Goal: Task Accomplishment & Management: Manage account settings

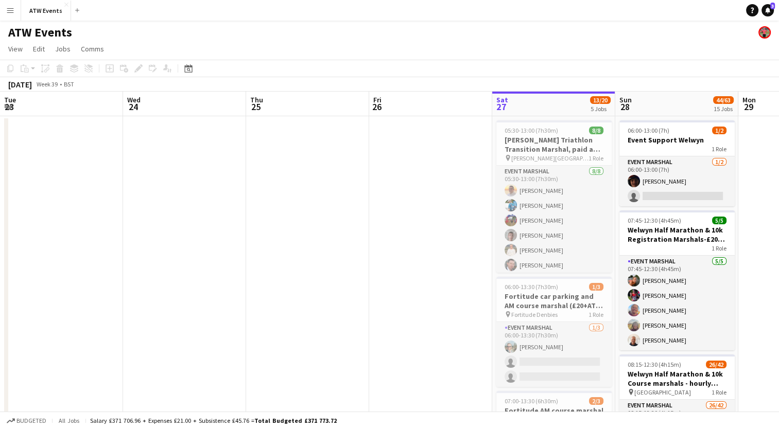
scroll to position [0, 398]
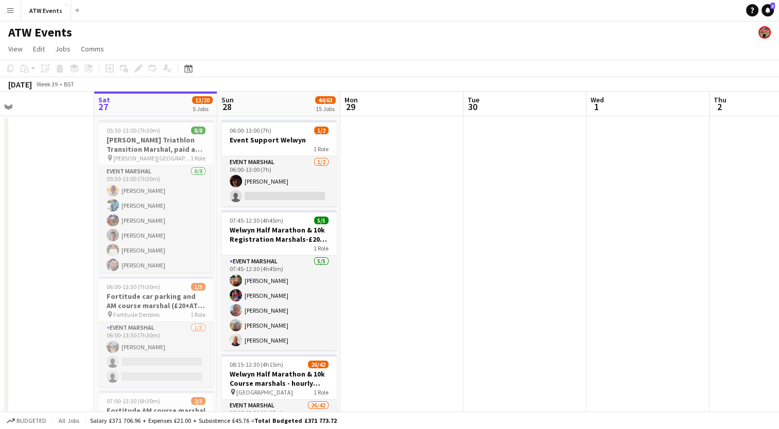
click at [6, 13] on app-icon "Menu" at bounding box center [10, 10] width 8 height 8
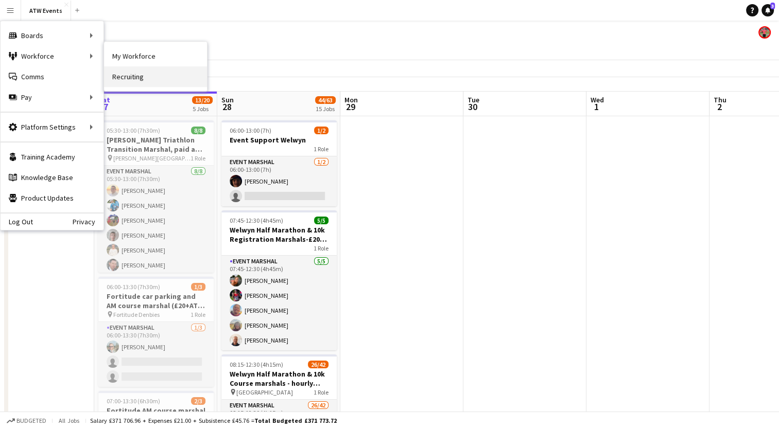
click at [139, 73] on link "Recruiting" at bounding box center [155, 76] width 103 height 21
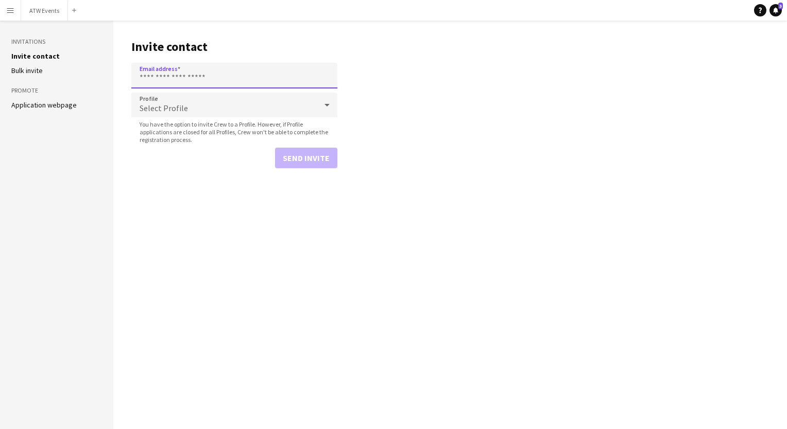
drag, startPoint x: 153, startPoint y: 79, endPoint x: 141, endPoint y: 79, distance: 12.9
click at [141, 79] on input "Email address" at bounding box center [234, 76] width 206 height 26
paste input "**********"
type input "**********"
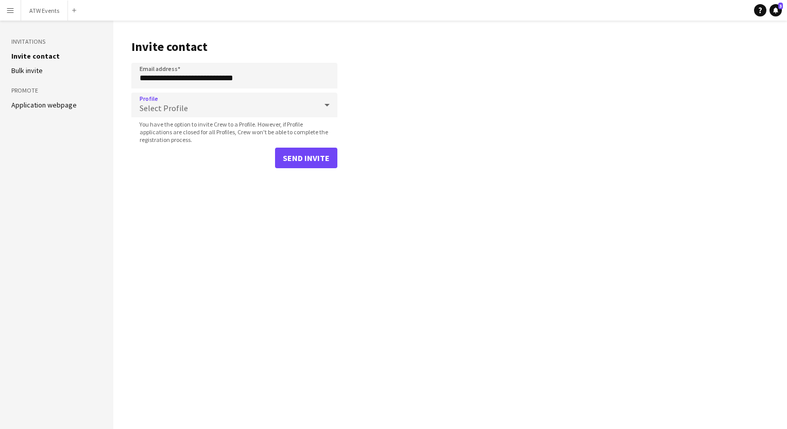
click at [182, 107] on span "Select Profile" at bounding box center [163, 108] width 48 height 10
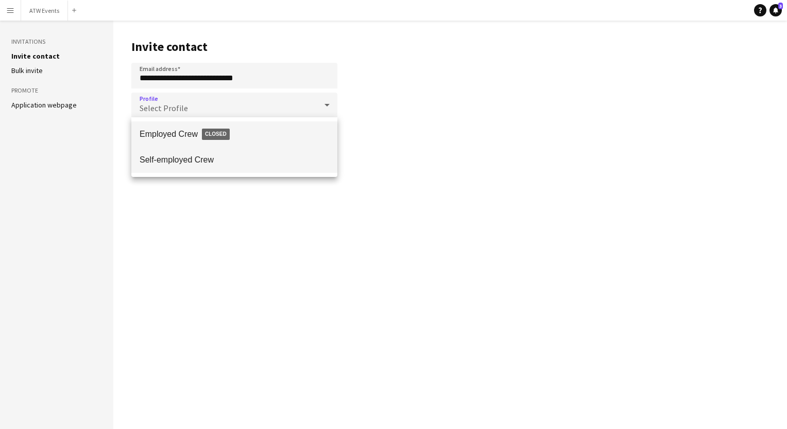
click at [175, 163] on span "Self-employed Crew" at bounding box center [233, 160] width 189 height 10
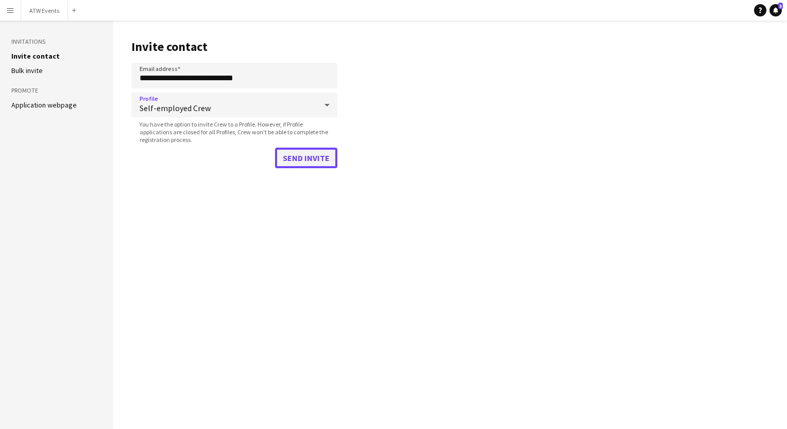
click at [296, 161] on button "Send invite" at bounding box center [306, 158] width 62 height 21
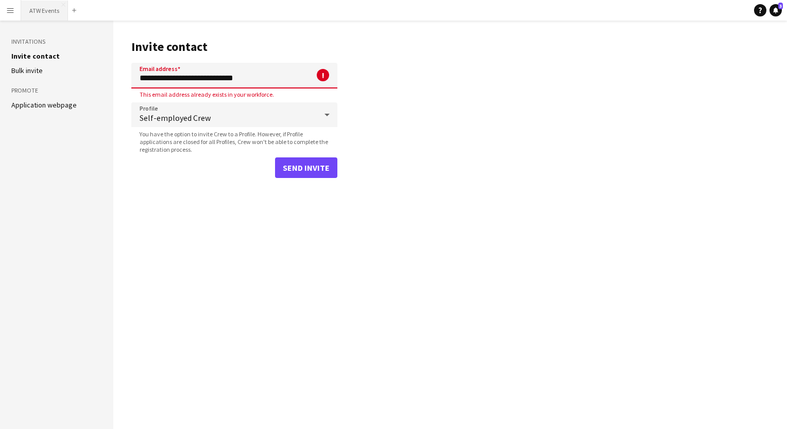
click at [43, 12] on button "ATW Events Close" at bounding box center [44, 11] width 47 height 20
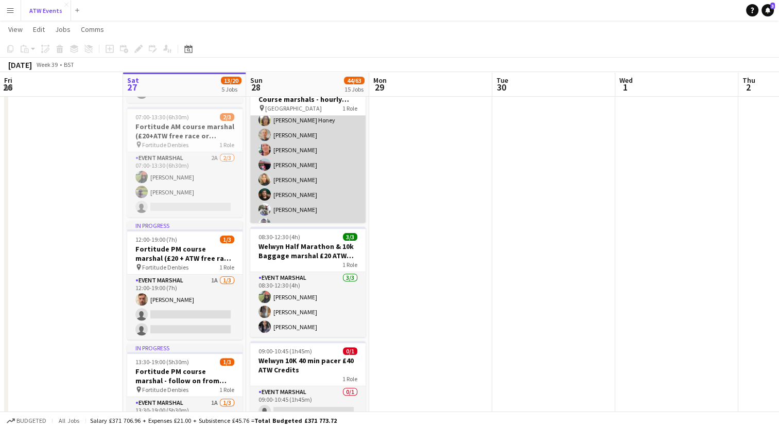
scroll to position [235, 0]
click at [287, 157] on app-card-role "Event Marshal 26/42 08:15-12:30 (4h15m) [PERSON_NAME] [PERSON_NAME] [PERSON_NAM…" at bounding box center [307, 207] width 115 height 653
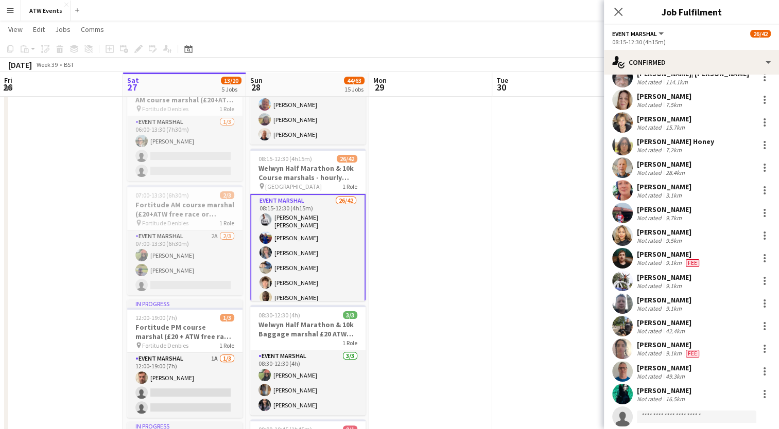
scroll to position [276, 0]
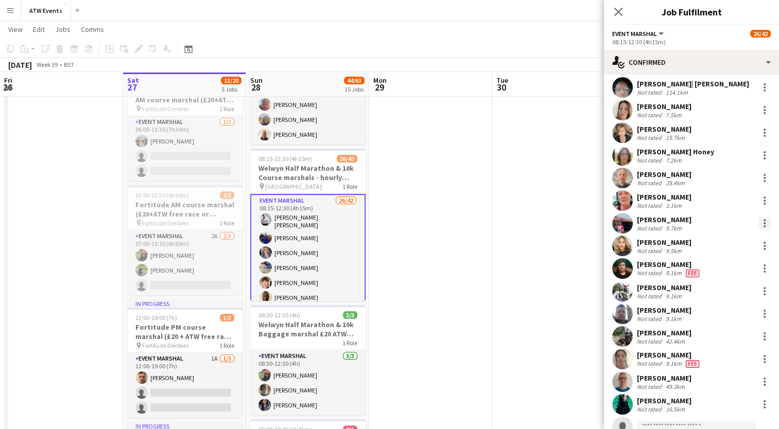
click at [763, 223] on div at bounding box center [764, 223] width 2 height 2
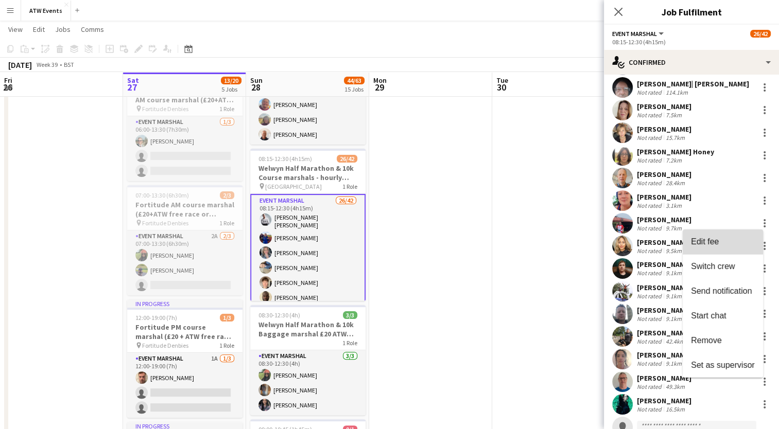
click at [713, 242] on span "Edit fee" at bounding box center [705, 241] width 28 height 9
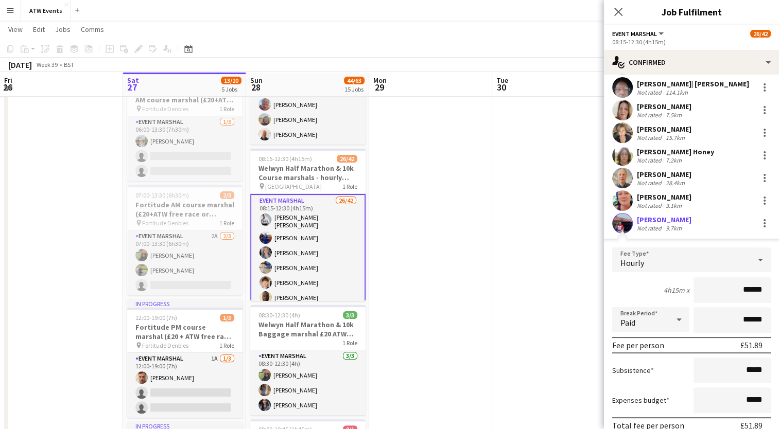
click at [706, 258] on div "Hourly" at bounding box center [681, 260] width 138 height 25
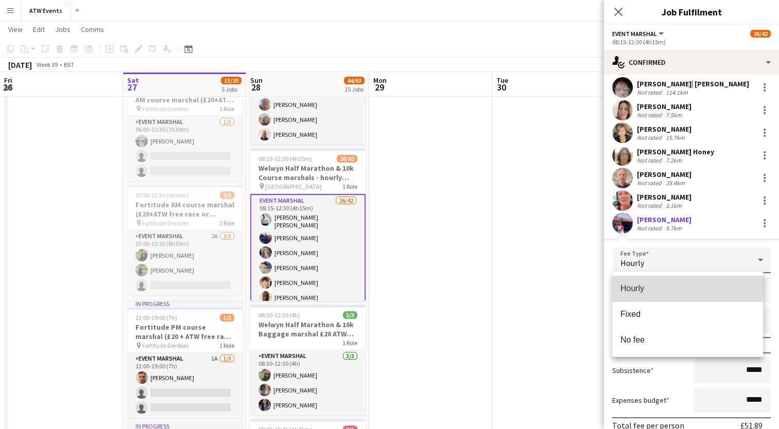
click at [632, 286] on span "Hourly" at bounding box center [687, 289] width 134 height 10
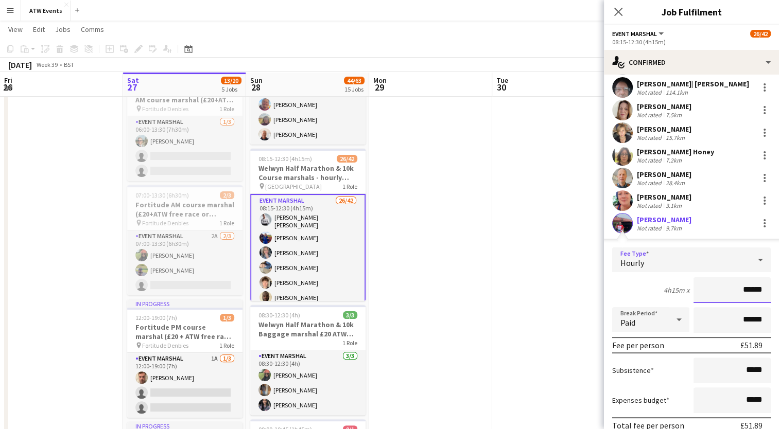
click at [759, 291] on input "******" at bounding box center [731, 290] width 77 height 26
type input "**"
click at [637, 287] on div "4h15m x **" at bounding box center [691, 290] width 159 height 26
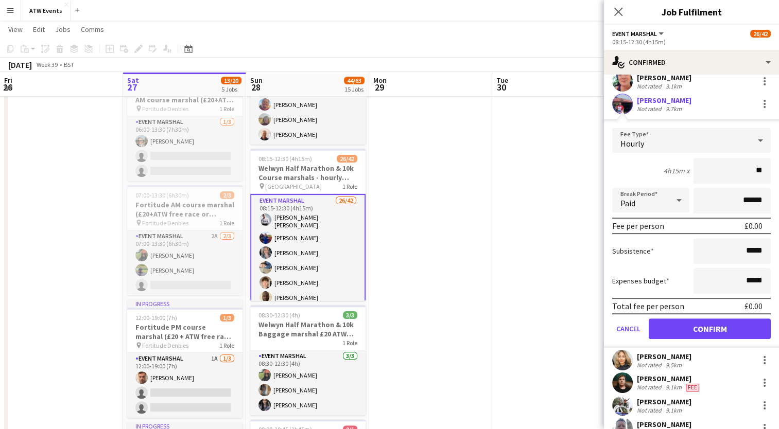
scroll to position [394, 0]
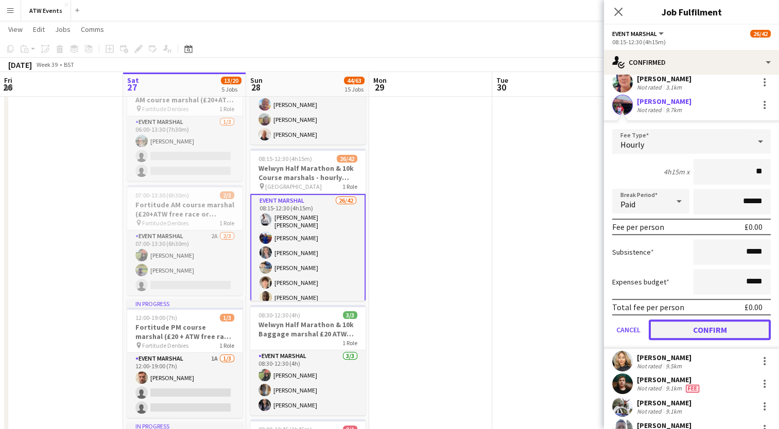
click at [682, 329] on button "Confirm" at bounding box center [710, 330] width 122 height 21
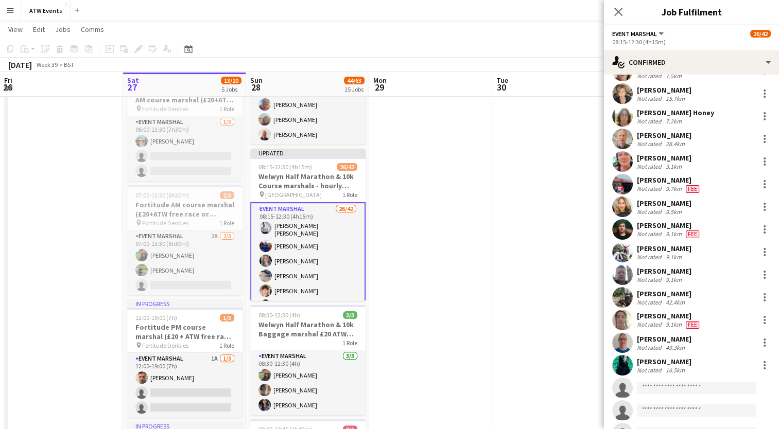
scroll to position [314, 0]
click at [659, 182] on div "[PERSON_NAME]" at bounding box center [669, 181] width 64 height 9
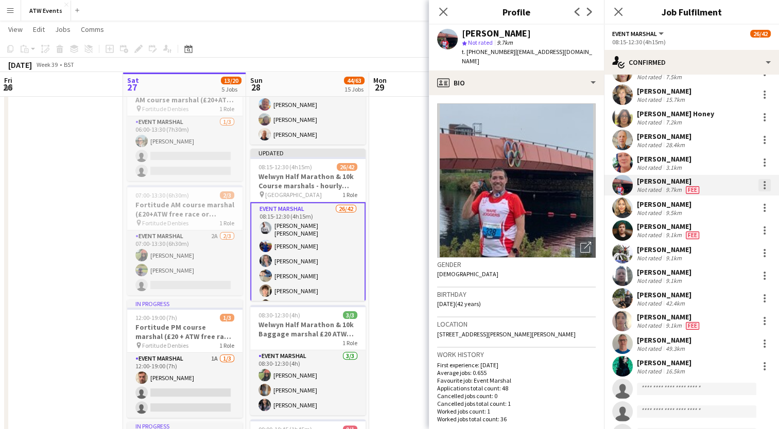
click at [758, 186] on div at bounding box center [764, 185] width 12 height 12
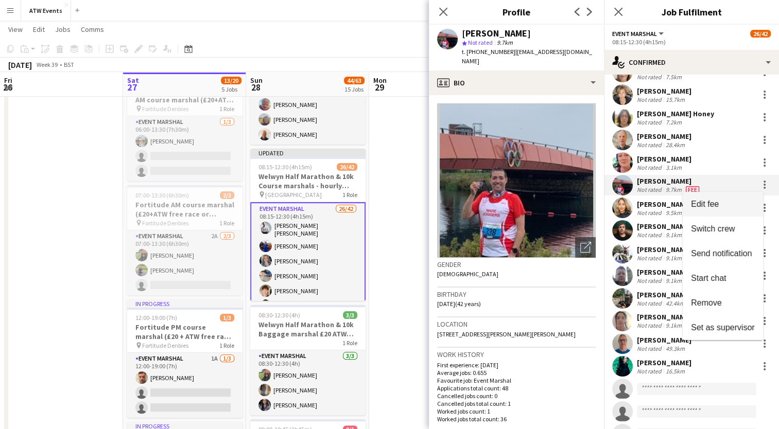
click at [711, 194] on button "Edit fee" at bounding box center [723, 204] width 80 height 25
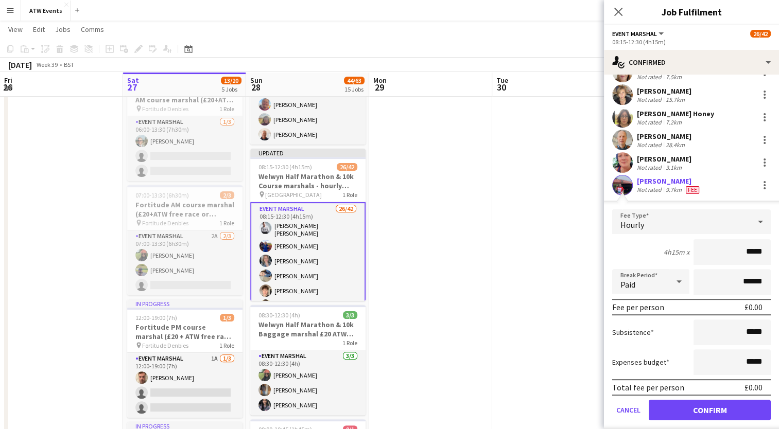
click at [637, 246] on div "4h15m x *****" at bounding box center [691, 252] width 159 height 26
drag, startPoint x: 687, startPoint y: 416, endPoint x: 568, endPoint y: 293, distance: 171.5
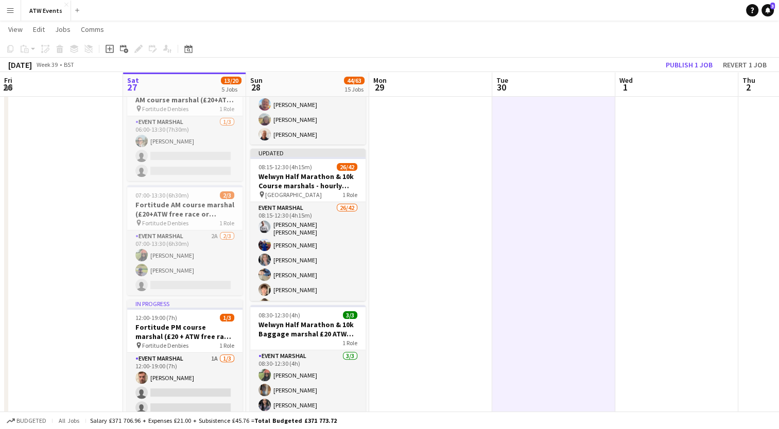
click at [677, 55] on app-toolbar "Copy Paste Paste Ctrl+V Paste with crew Ctrl+Shift+V Paste linked Job [GEOGRAPH…" at bounding box center [389, 49] width 779 height 18
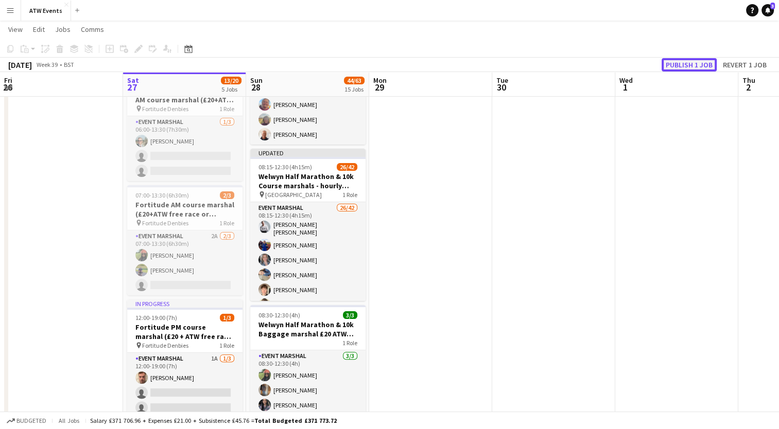
click at [682, 61] on button "Publish 1 job" at bounding box center [688, 64] width 55 height 13
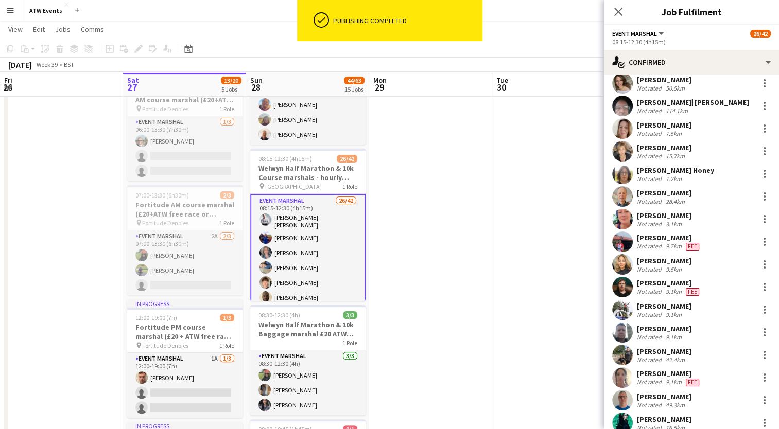
scroll to position [256, 0]
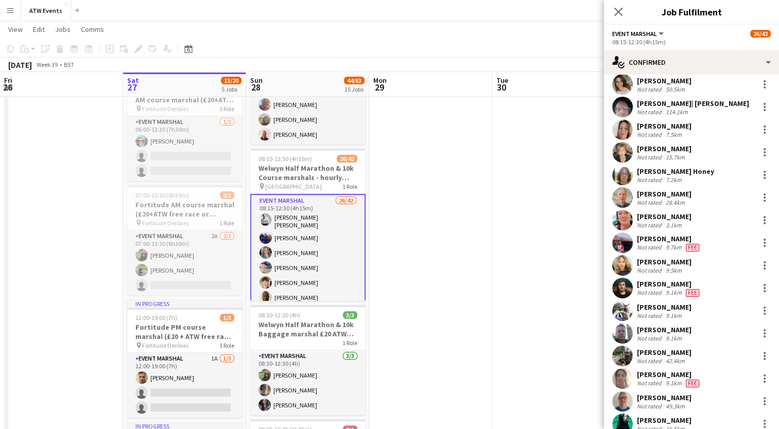
click at [650, 248] on div "Not rated" at bounding box center [650, 247] width 27 height 8
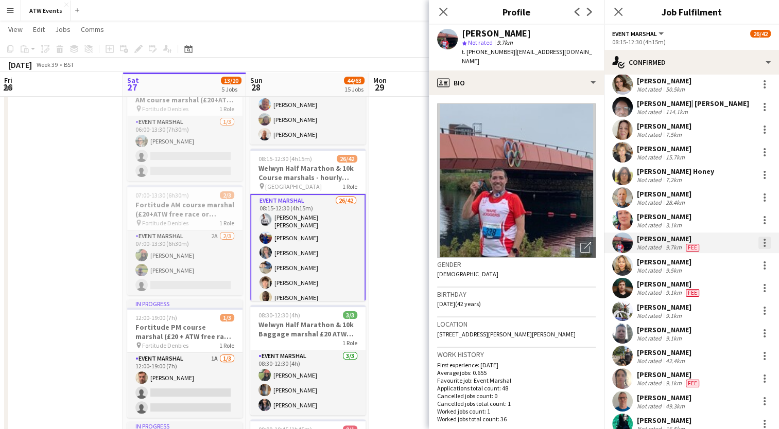
click at [763, 243] on div at bounding box center [764, 243] width 2 height 2
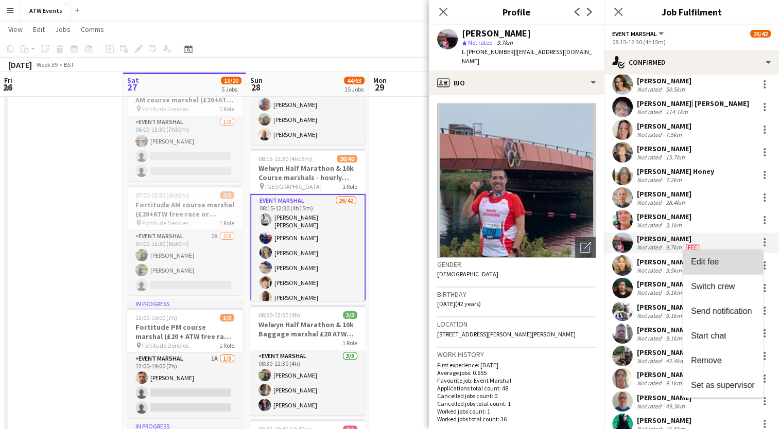
click at [726, 265] on span "Edit fee" at bounding box center [723, 261] width 64 height 9
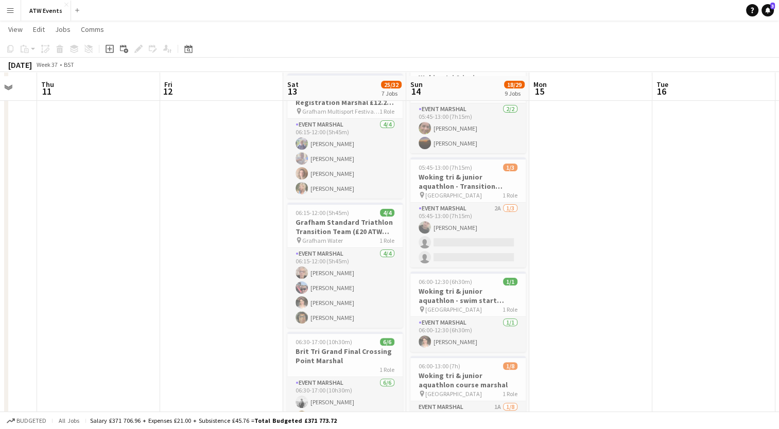
scroll to position [234, 0]
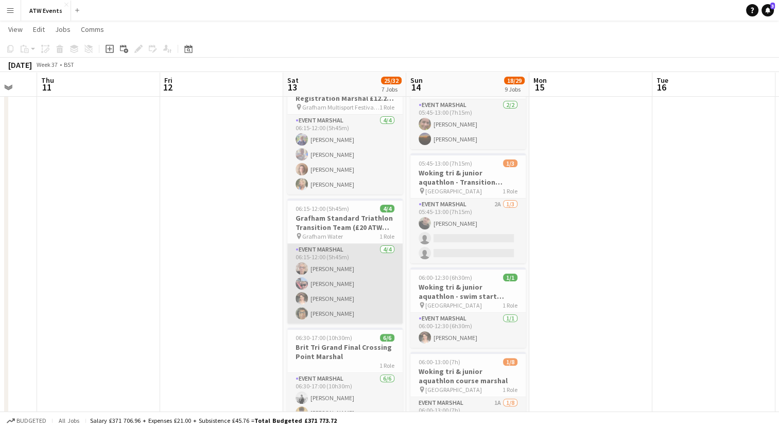
click at [320, 283] on app-card-role "Event Marshal [DATE] 06:15-12:00 (5h45m) [PERSON_NAME] [PERSON_NAME] [PERSON_NA…" at bounding box center [344, 284] width 115 height 80
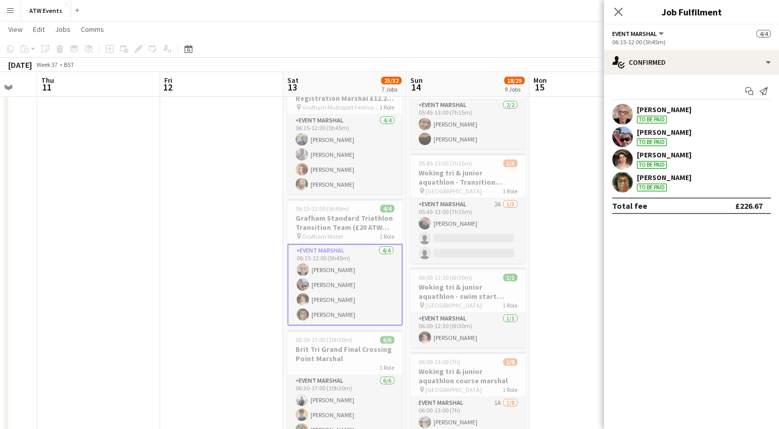
click at [678, 135] on div "[PERSON_NAME]" at bounding box center [664, 132] width 55 height 9
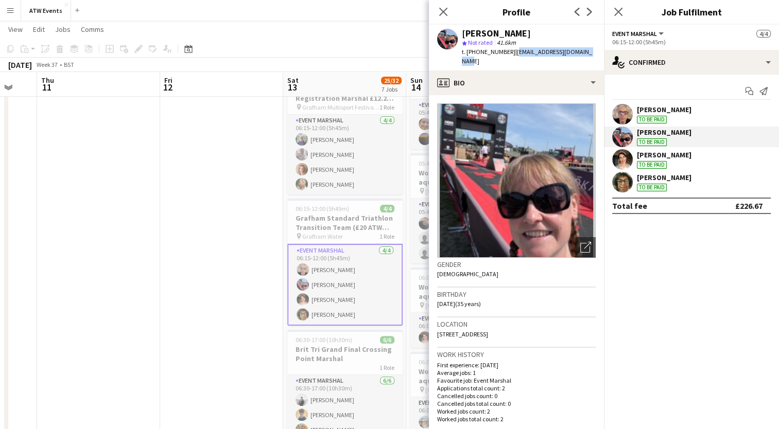
drag, startPoint x: 511, startPoint y: 51, endPoint x: 598, endPoint y: 48, distance: 87.0
click at [598, 48] on div "[PERSON_NAME] star Not rated 41.6km t. [PHONE_NUMBER] | [EMAIL_ADDRESS][DOMAIN_…" at bounding box center [516, 48] width 175 height 46
copy span "[EMAIL_ADDRESS][DOMAIN_NAME]"
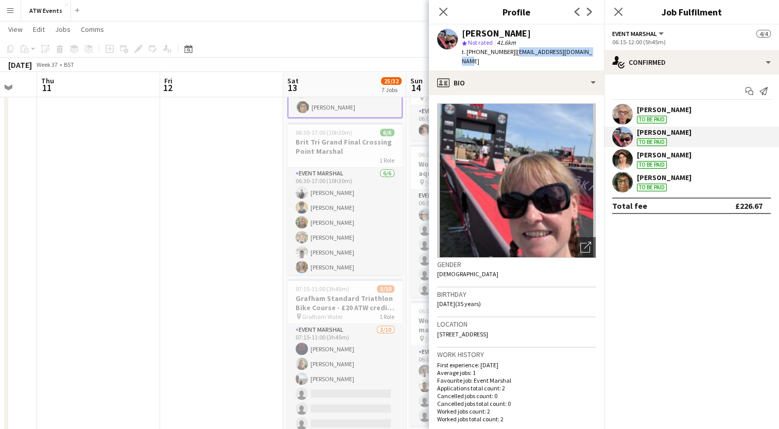
scroll to position [442, 0]
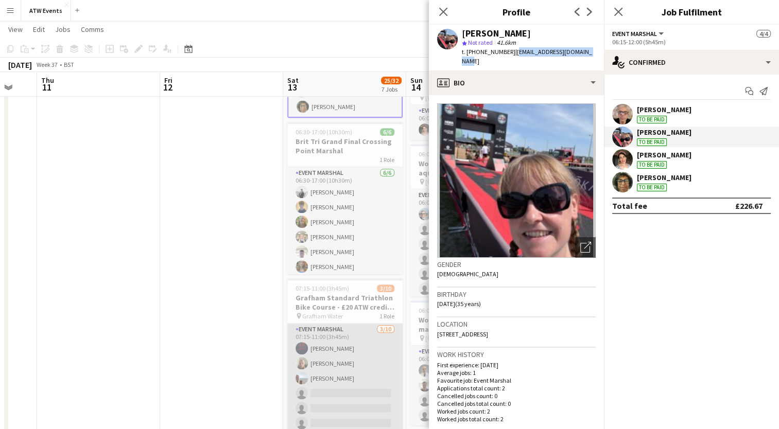
click at [310, 363] on app-card-role "Event Marshal [DATE] 07:15-11:00 (3h45m) [PERSON_NAME] [PERSON_NAME] [PERSON_NA…" at bounding box center [344, 408] width 115 height 169
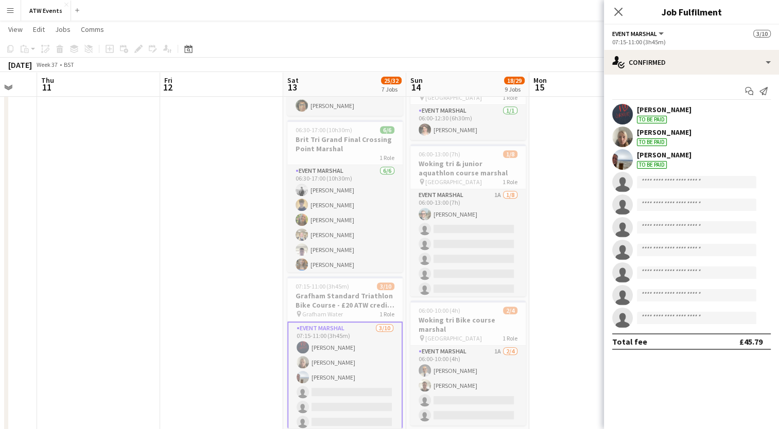
click at [654, 134] on div "[PERSON_NAME]" at bounding box center [664, 132] width 55 height 9
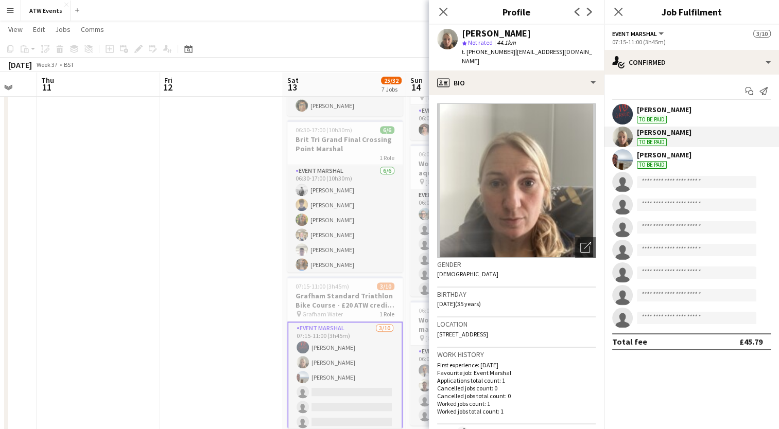
drag, startPoint x: 511, startPoint y: 50, endPoint x: 601, endPoint y: 54, distance: 90.6
click at [601, 54] on app-profile-header "[PERSON_NAME] star Not rated 44.1km t. [PHONE_NUMBER] | [EMAIL_ADDRESS][DOMAIN_…" at bounding box center [516, 48] width 175 height 46
copy span "[EMAIL_ADDRESS][DOMAIN_NAME]"
click at [202, 148] on app-date-cell at bounding box center [221, 406] width 123 height 1465
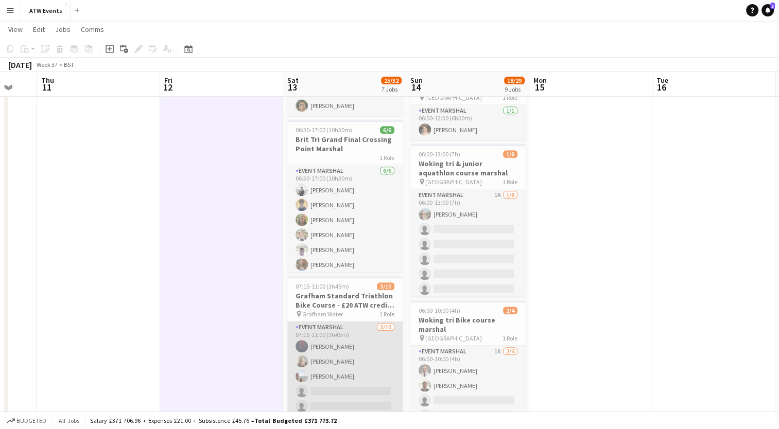
click at [321, 357] on app-card-role "Event Marshal [DATE] 07:15-11:00 (3h45m) [PERSON_NAME] [PERSON_NAME] [PERSON_NA…" at bounding box center [344, 406] width 115 height 169
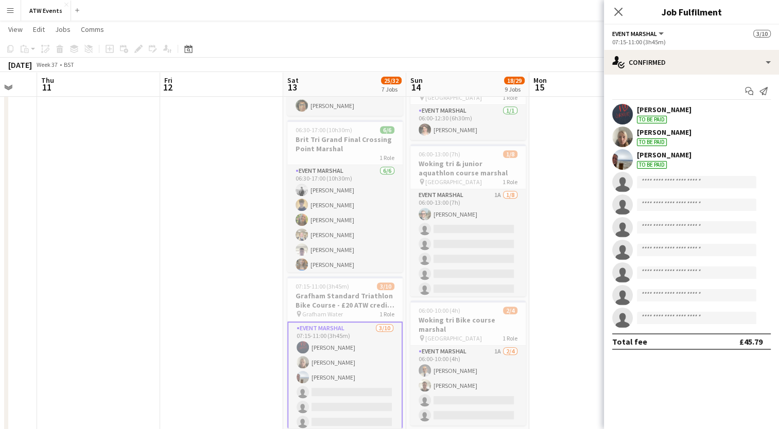
click at [655, 134] on div "[PERSON_NAME]" at bounding box center [664, 132] width 55 height 9
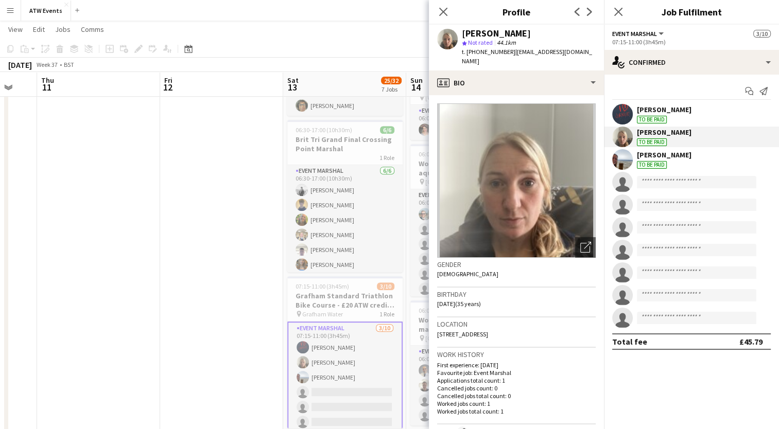
drag, startPoint x: 509, startPoint y: 53, endPoint x: 587, endPoint y: 49, distance: 77.8
click at [587, 49] on span "| [EMAIL_ADDRESS][DOMAIN_NAME]" at bounding box center [527, 56] width 130 height 17
copy span "[EMAIL_ADDRESS][DOMAIN_NAME]"
